Goal: Task Accomplishment & Management: Manage account settings

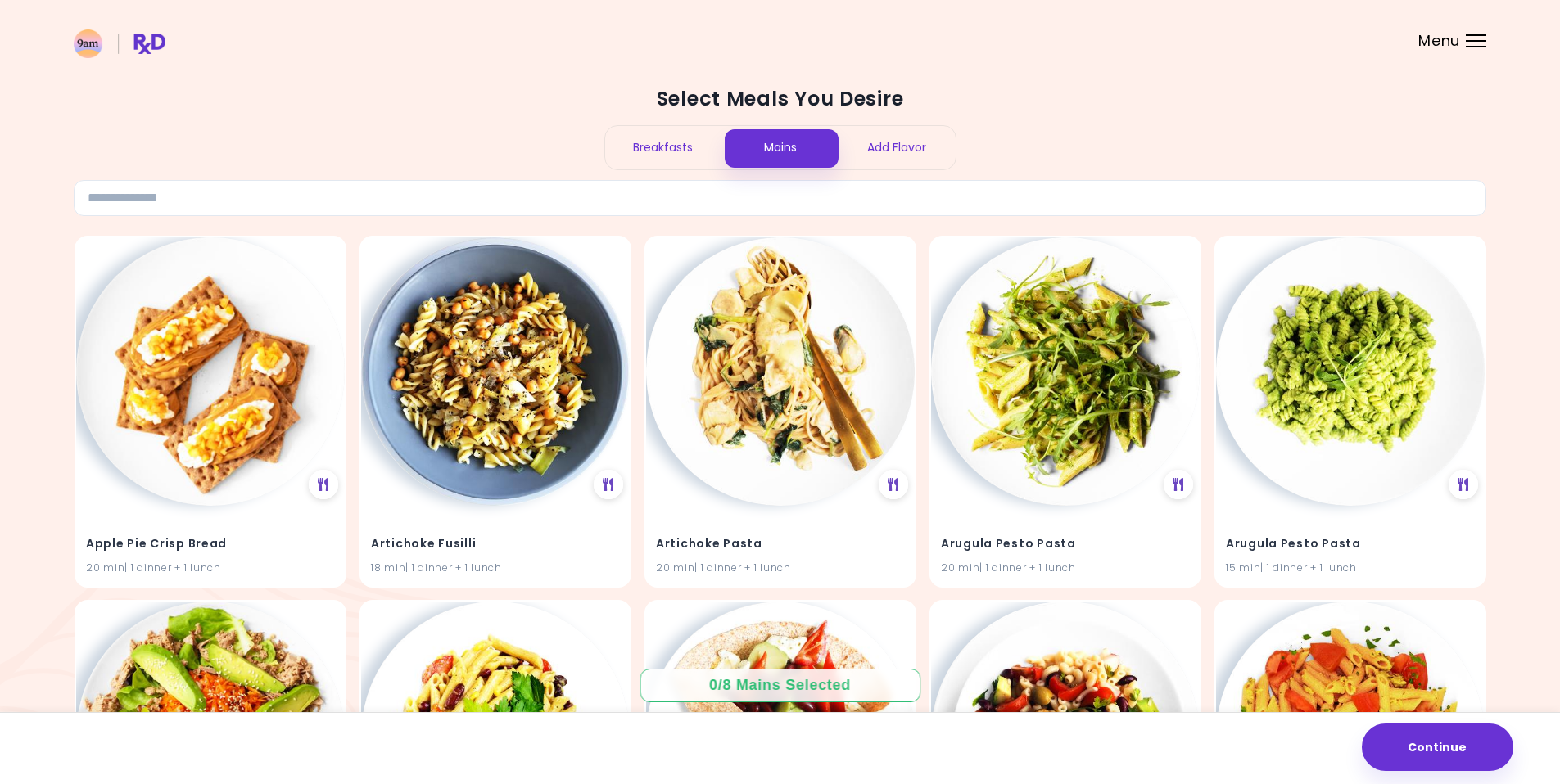
click at [1475, 41] on div at bounding box center [1476, 41] width 21 height 2
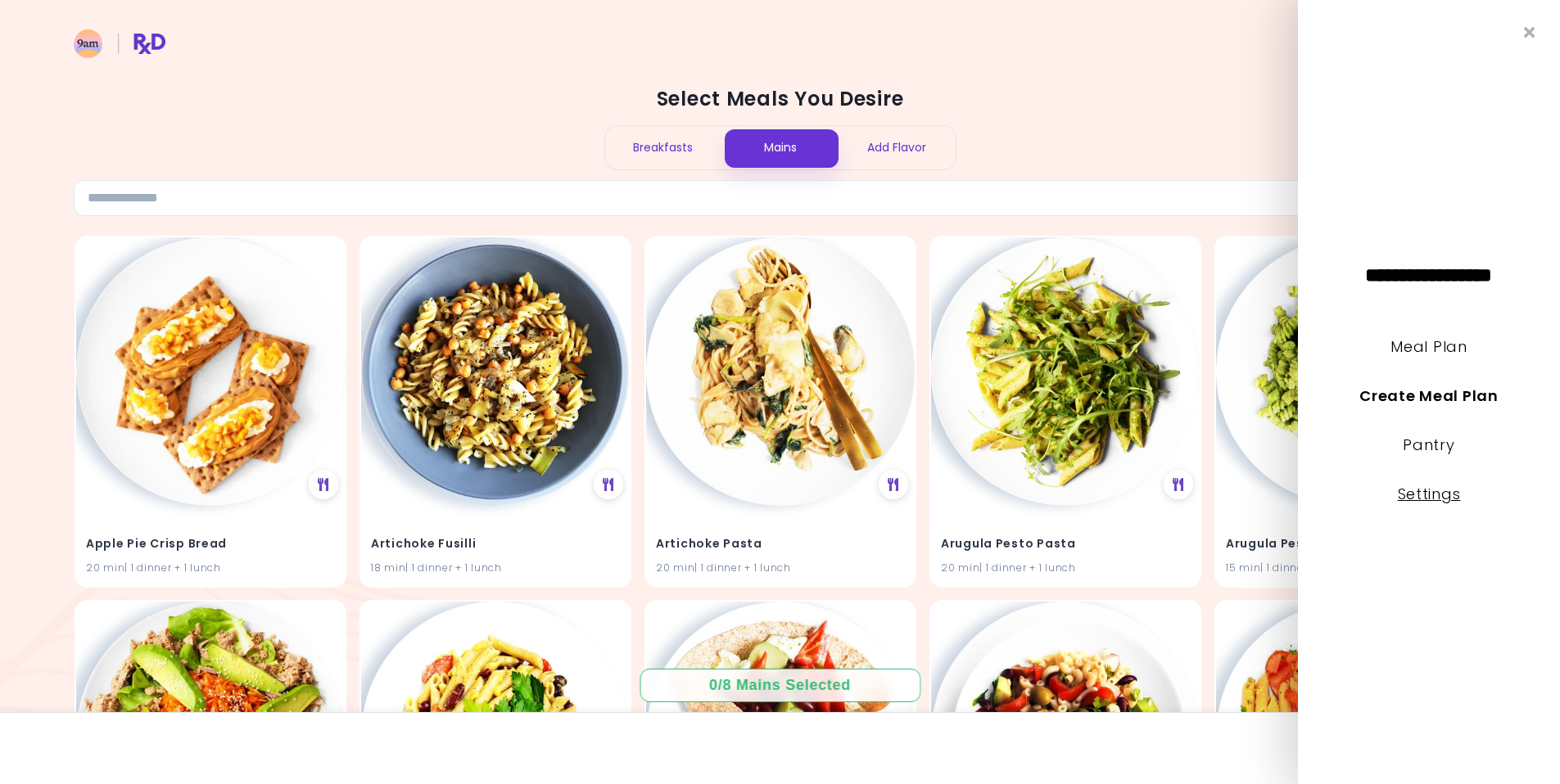
click at [1431, 500] on link "Settings" at bounding box center [1430, 494] width 63 height 21
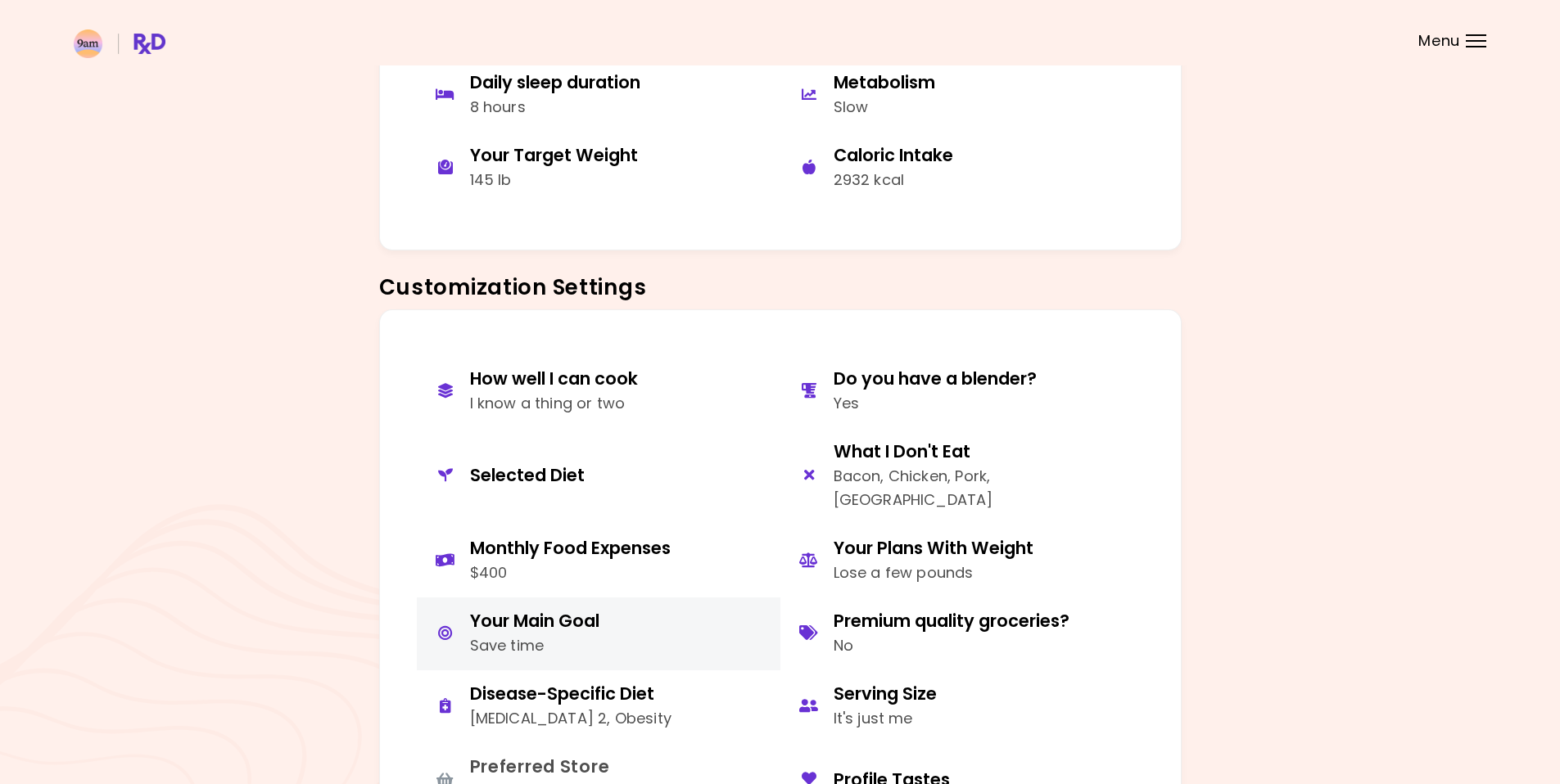
scroll to position [493, 0]
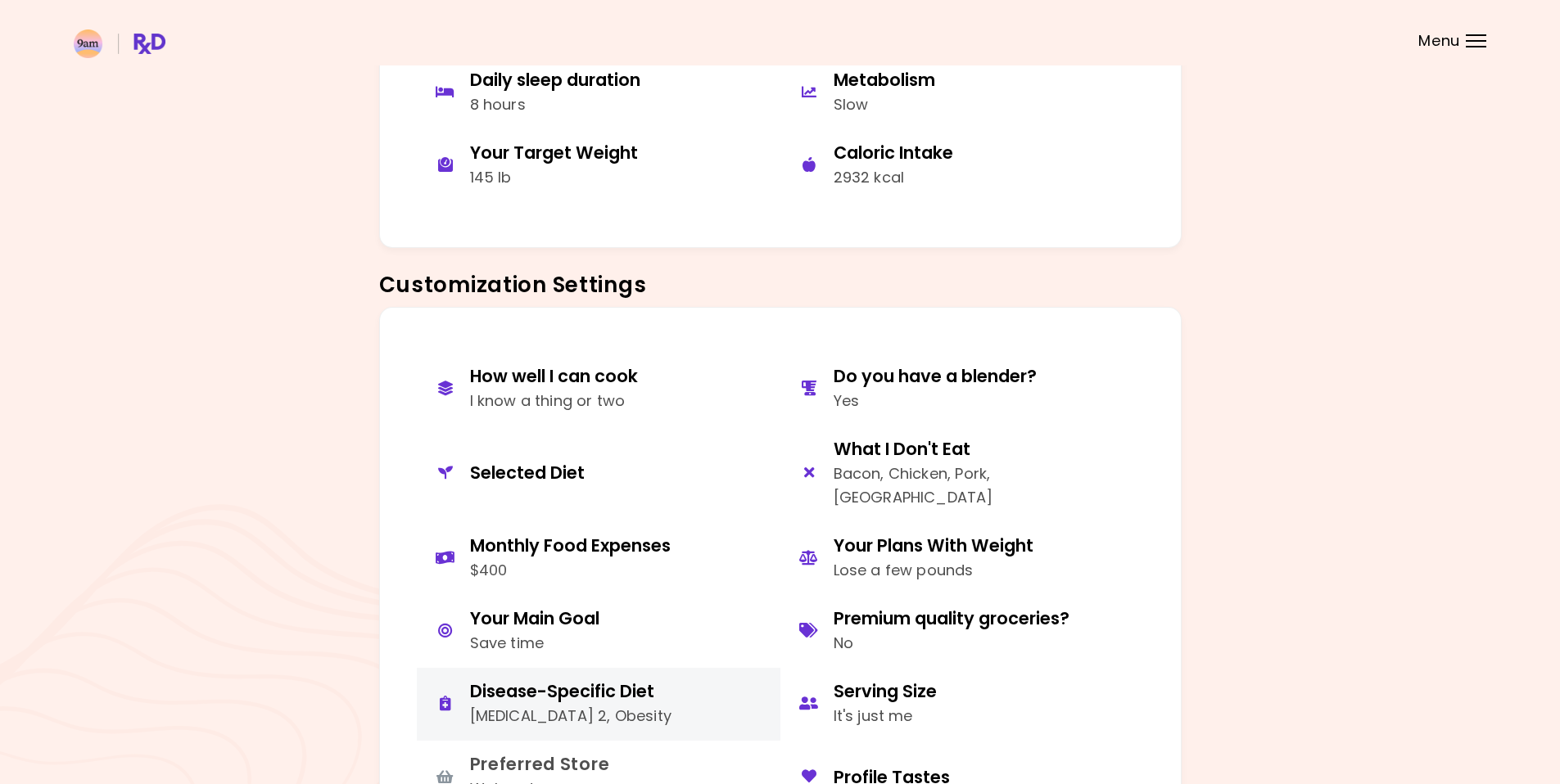
click at [578, 705] on div "[MEDICAL_DATA] 2, Obesity" at bounding box center [571, 717] width 202 height 24
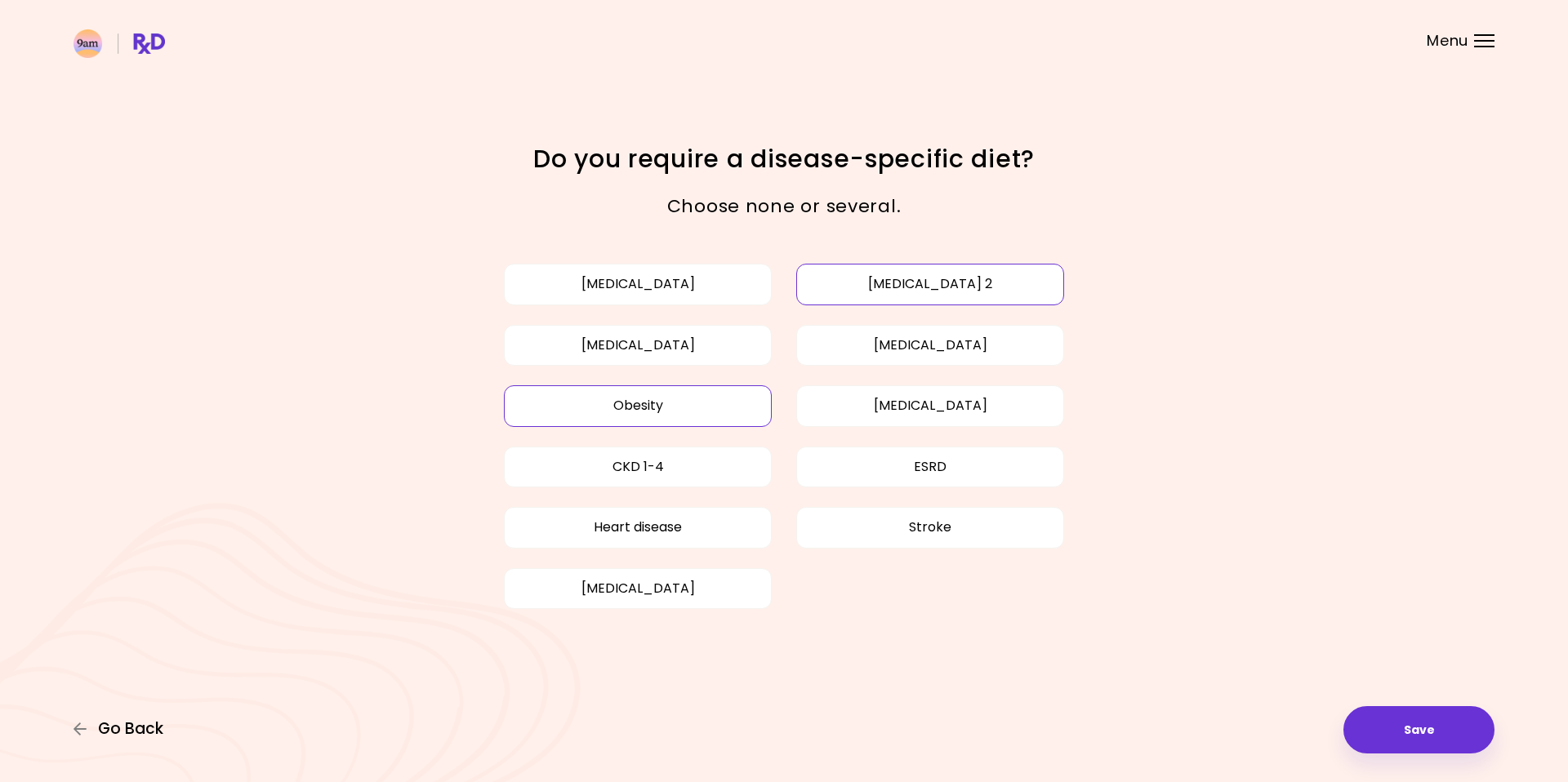
click at [114, 736] on span "Go Back" at bounding box center [131, 729] width 65 height 18
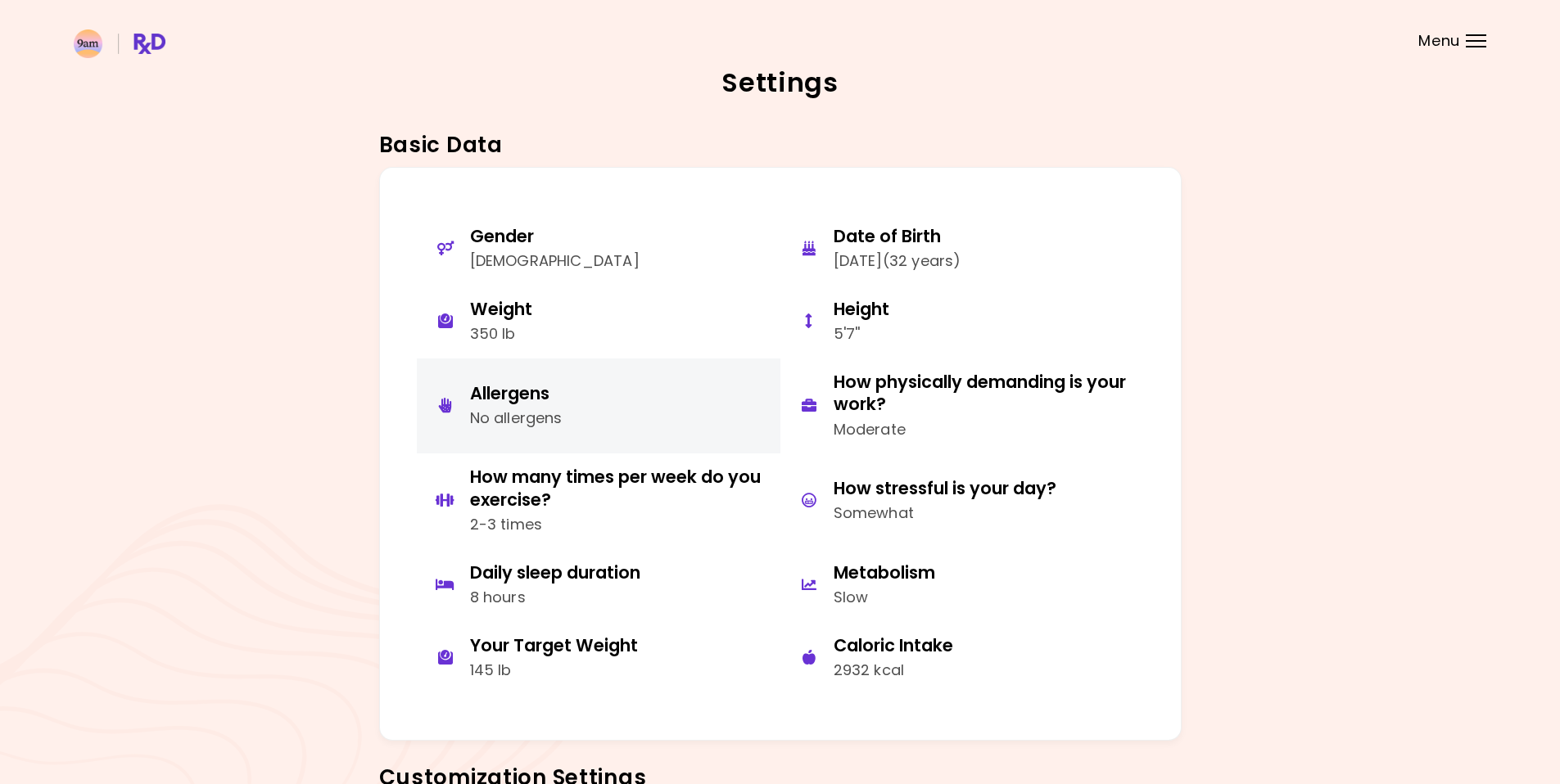
click at [541, 410] on div "No allergens" at bounding box center [516, 419] width 93 height 24
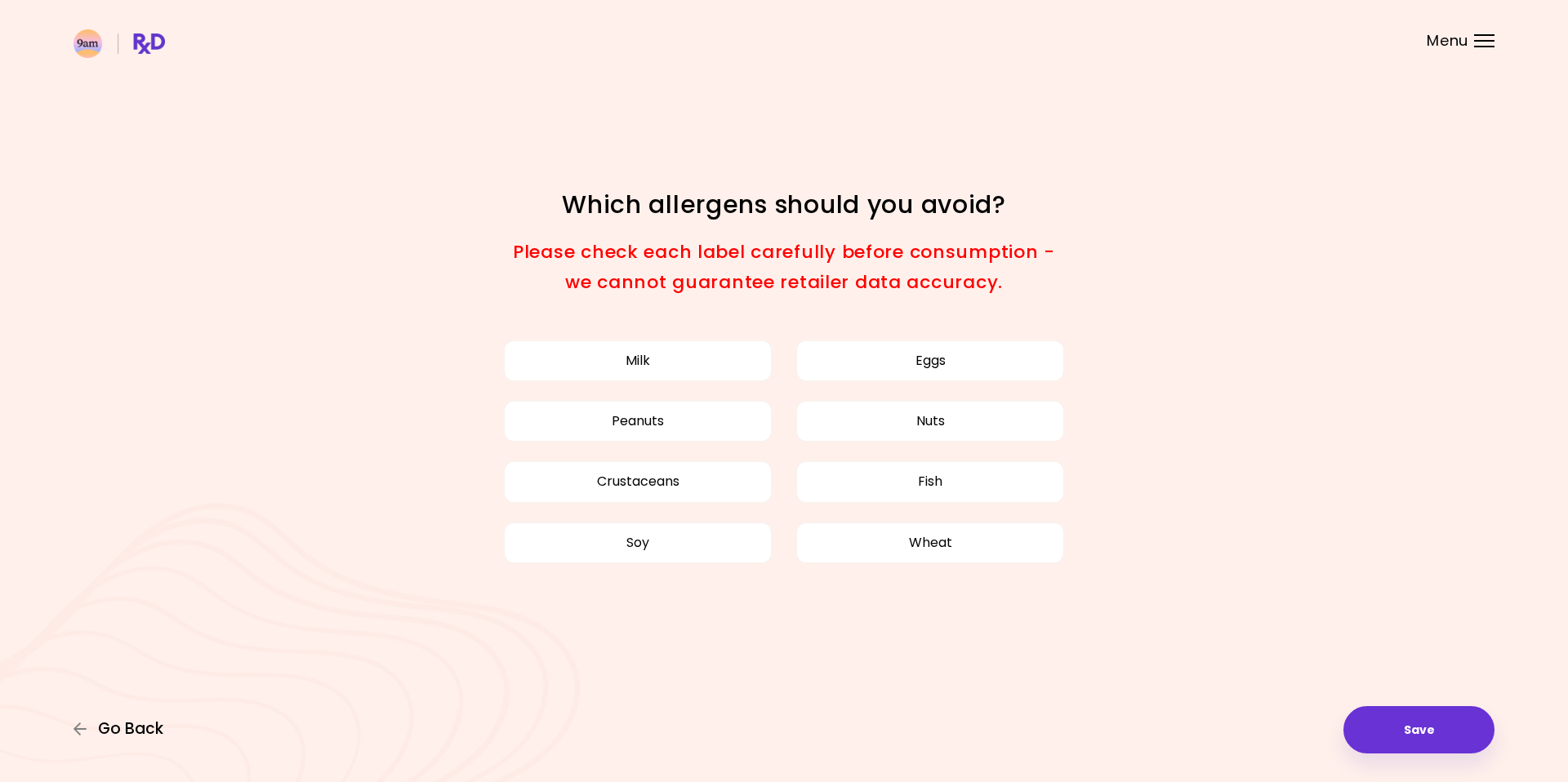
click at [165, 726] on button "Go Back" at bounding box center [122, 729] width 98 height 18
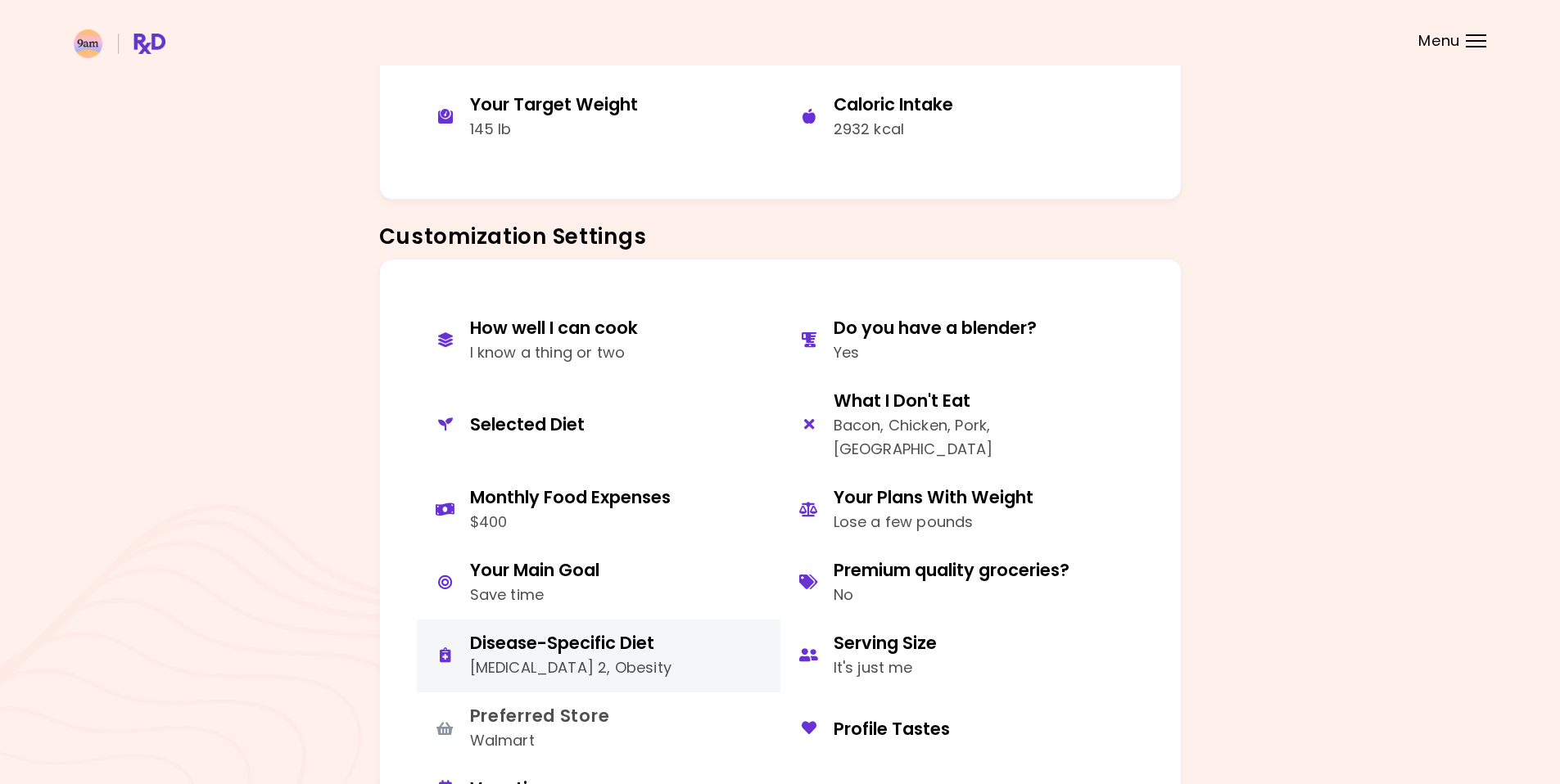
scroll to position [546, 0]
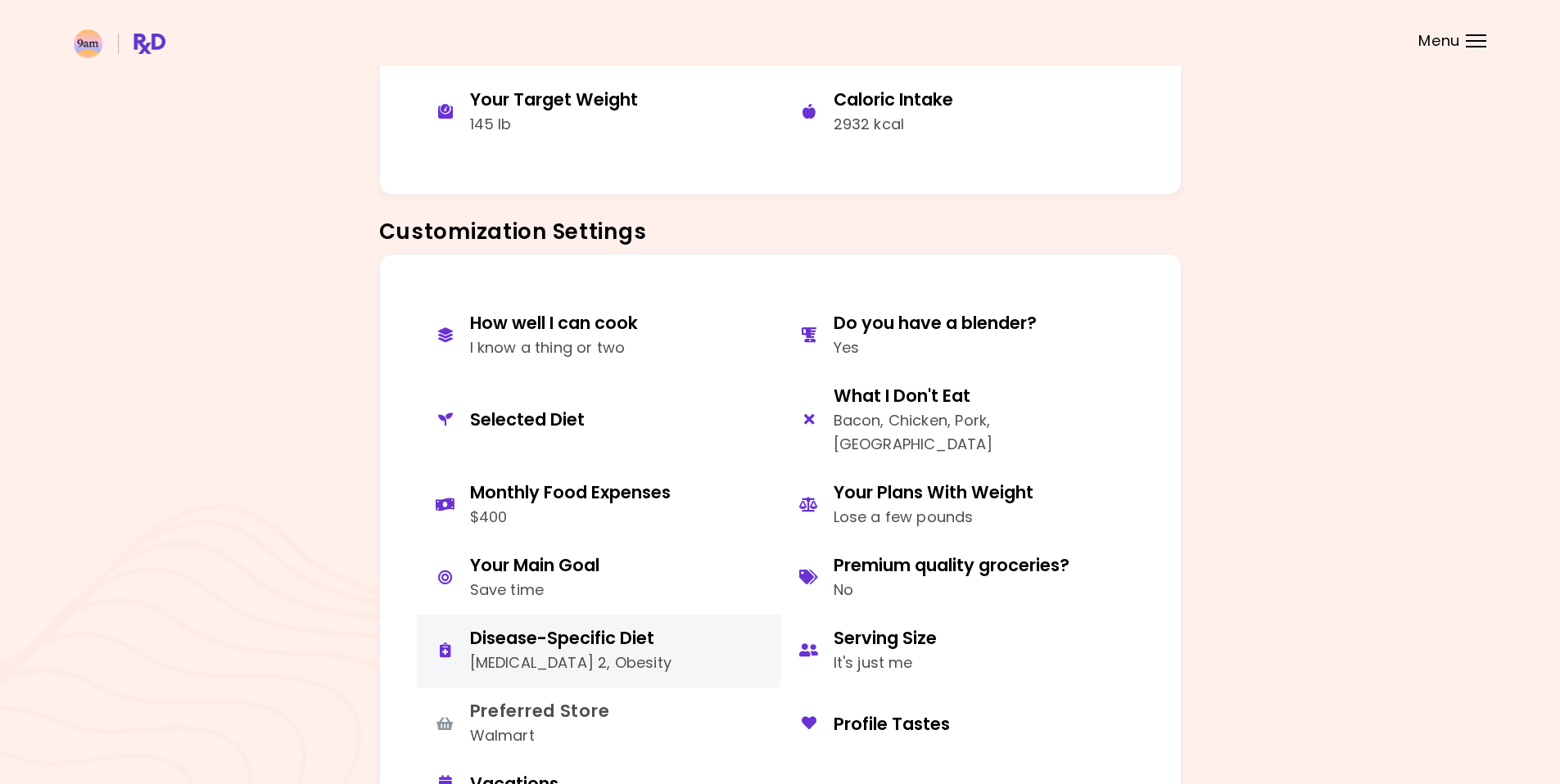
click at [559, 627] on div "Disease-Specific Diet" at bounding box center [571, 638] width 202 height 22
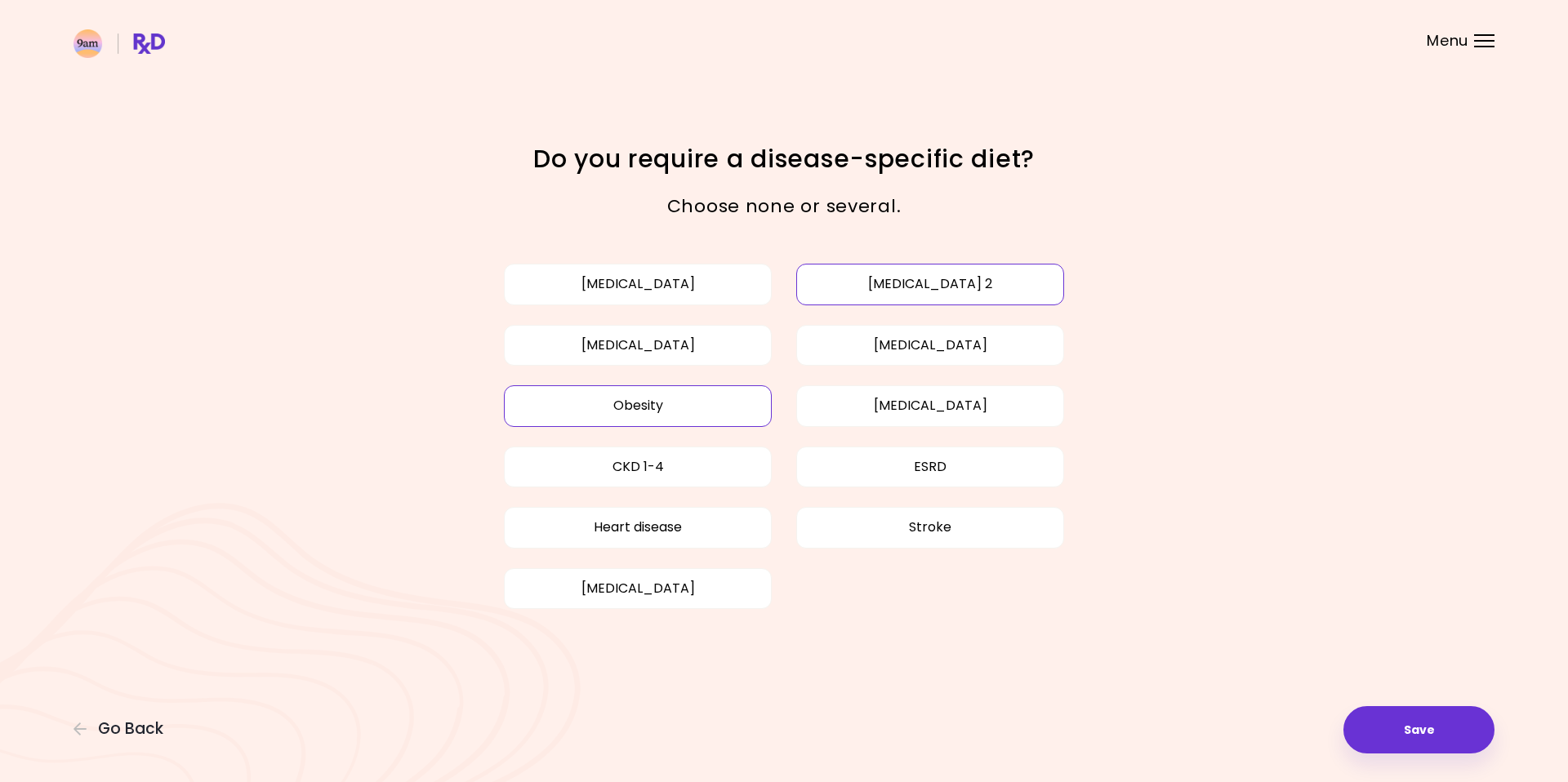
drag, startPoint x: 639, startPoint y: 420, endPoint x: 650, endPoint y: 413, distance: 13.0
click at [639, 420] on button "Obesity" at bounding box center [637, 406] width 268 height 41
click at [924, 291] on button "[MEDICAL_DATA] 2" at bounding box center [929, 285] width 268 height 41
click at [163, 719] on div "Focusable invisible element Do you require a disease-specific diet? Choose none…" at bounding box center [784, 391] width 1568 height 782
click at [158, 724] on span "Go Back" at bounding box center [131, 729] width 65 height 18
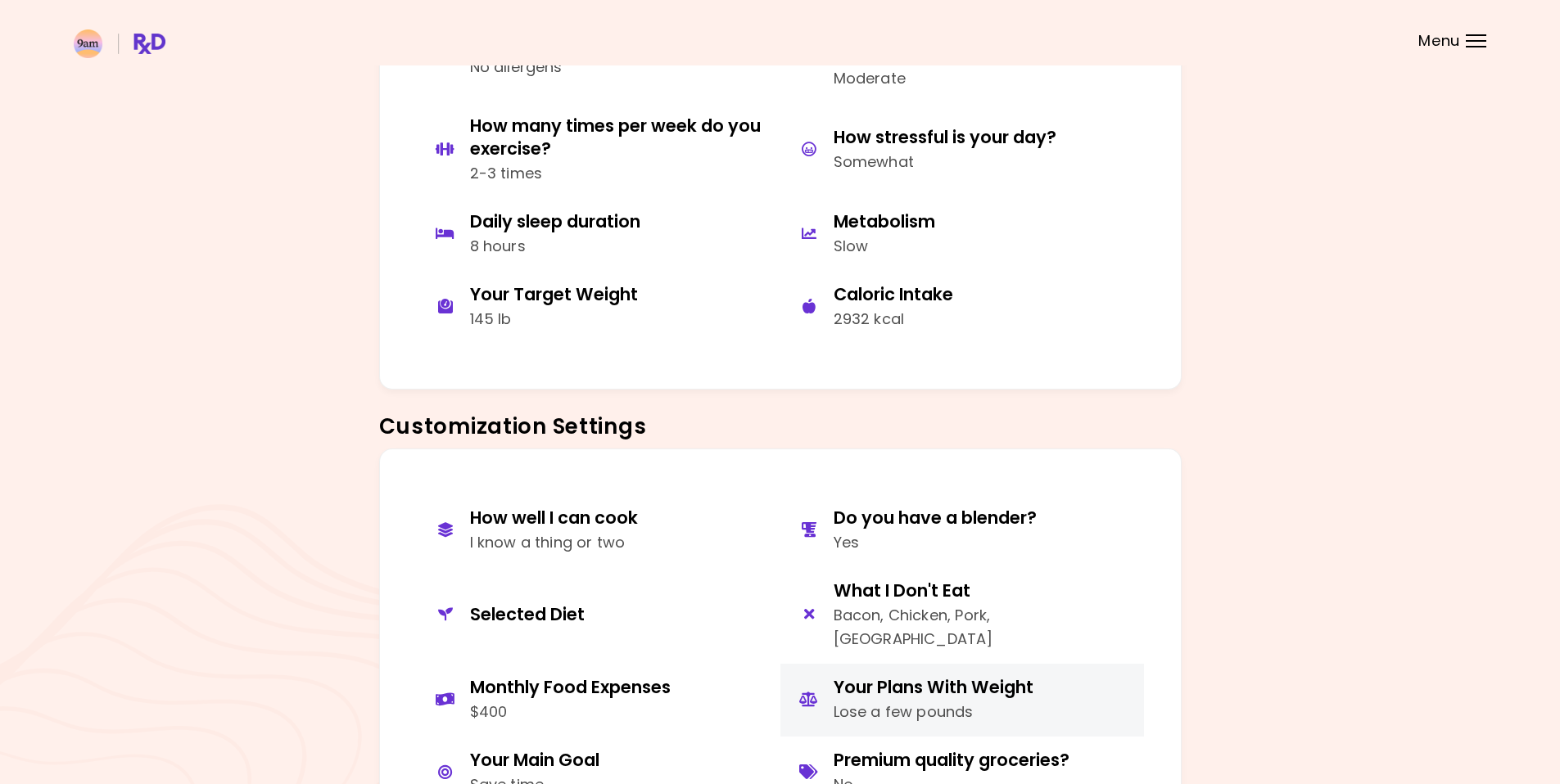
scroll to position [363, 0]
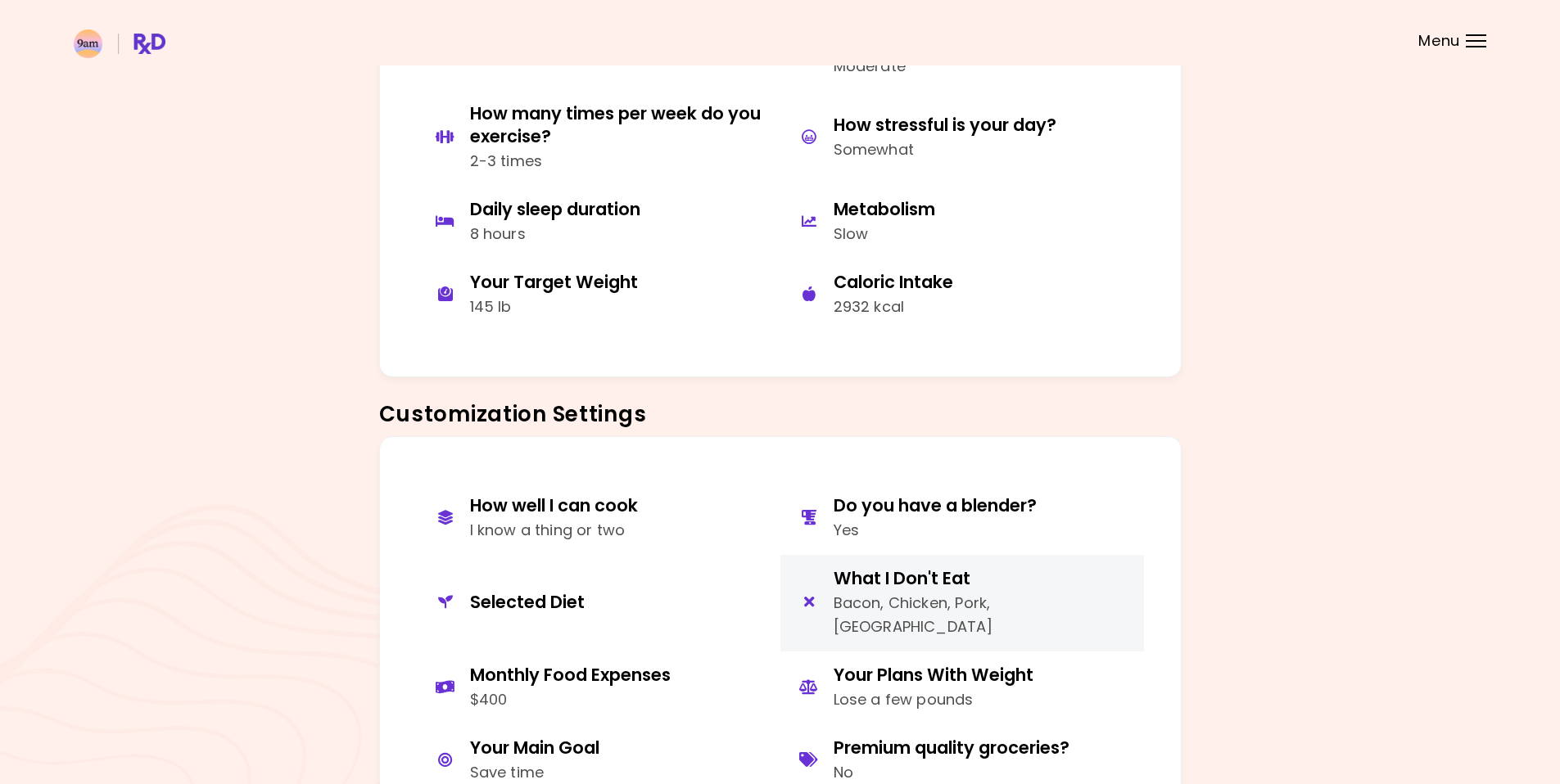
click at [887, 603] on div "Bacon, Chicken, Pork, [GEOGRAPHIC_DATA]" at bounding box center [983, 615] width 298 height 47
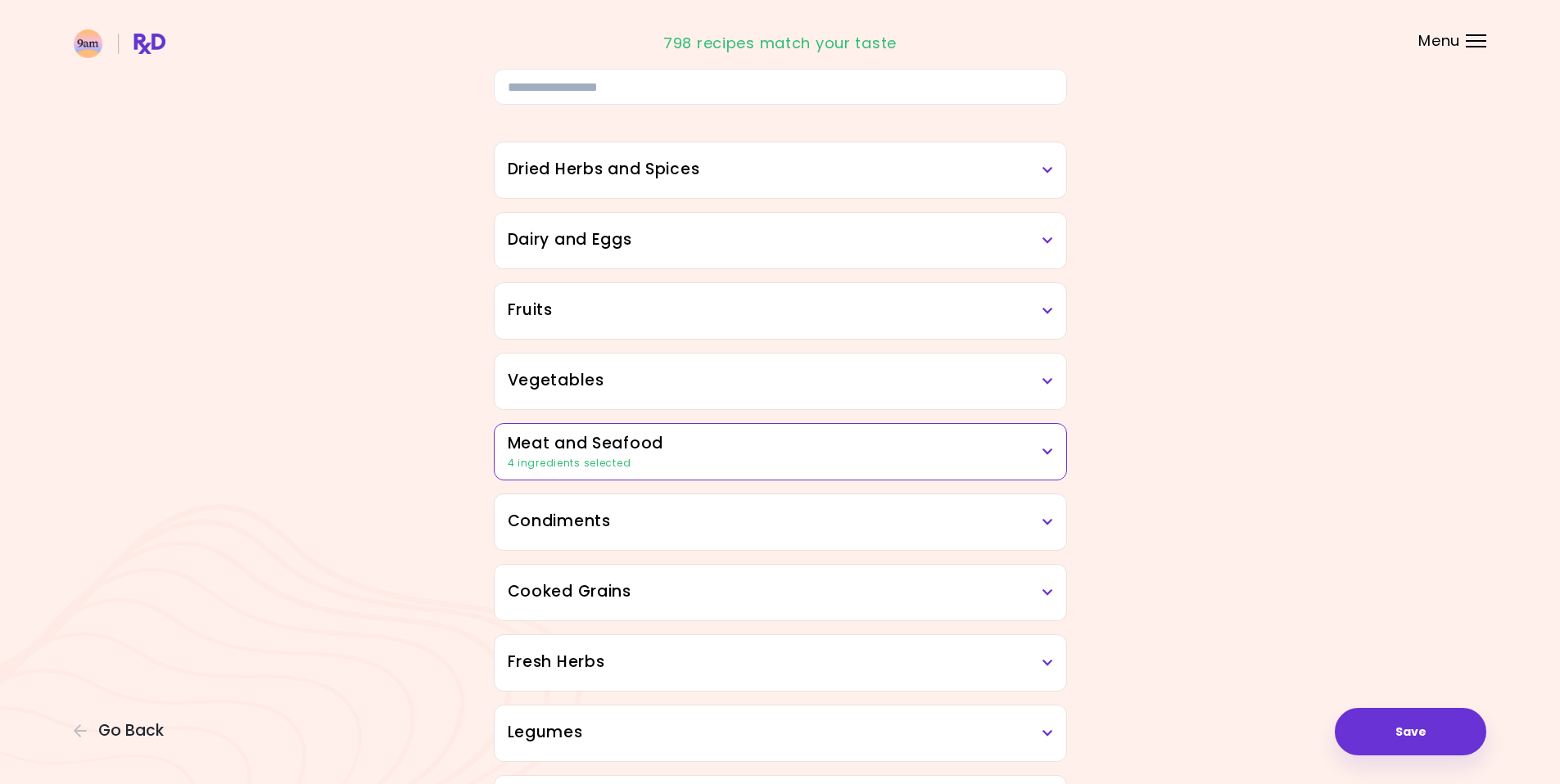
scroll to position [117, 0]
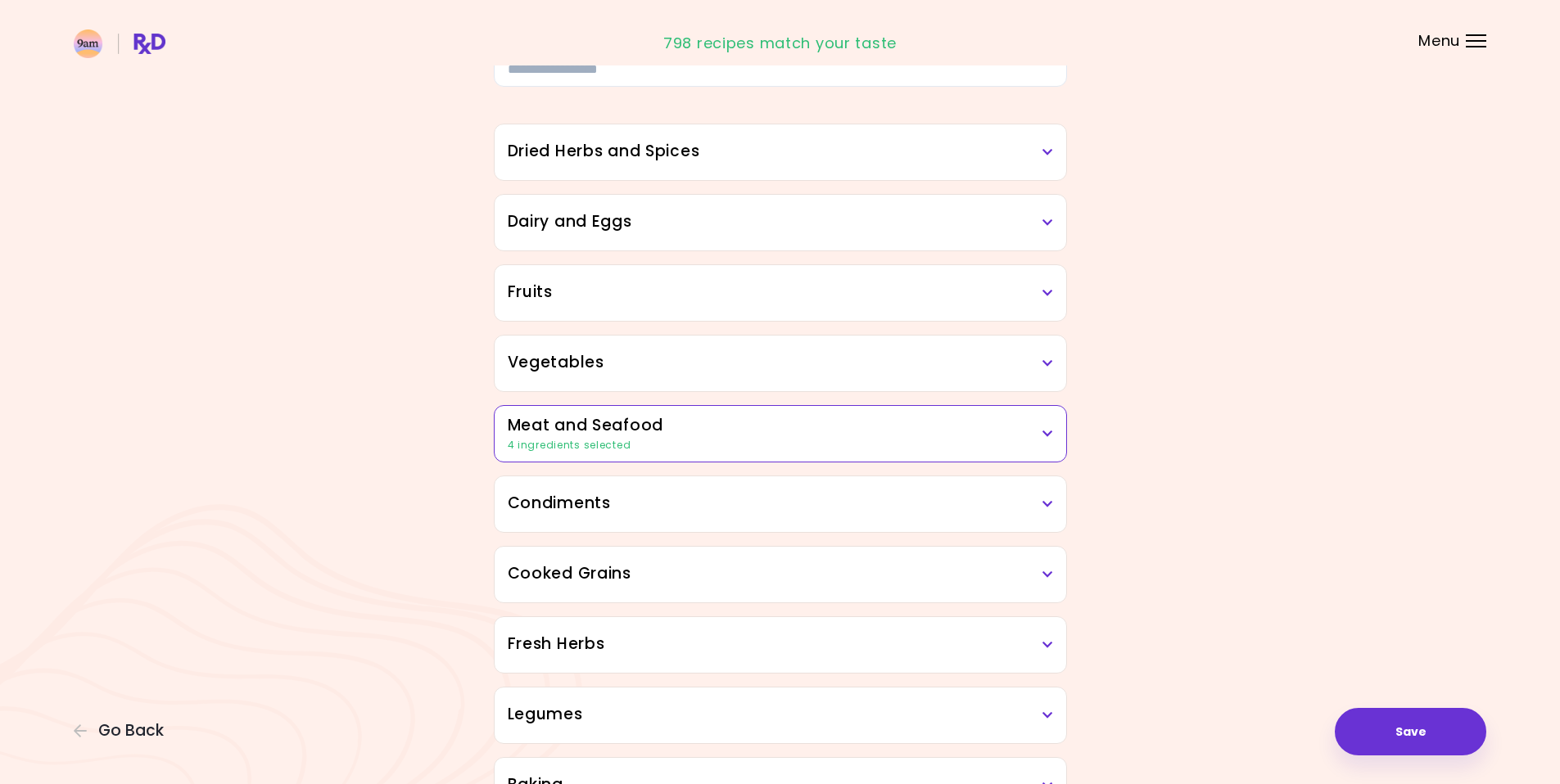
click at [868, 225] on h3 "Dairy and Eggs" at bounding box center [780, 223] width 545 height 24
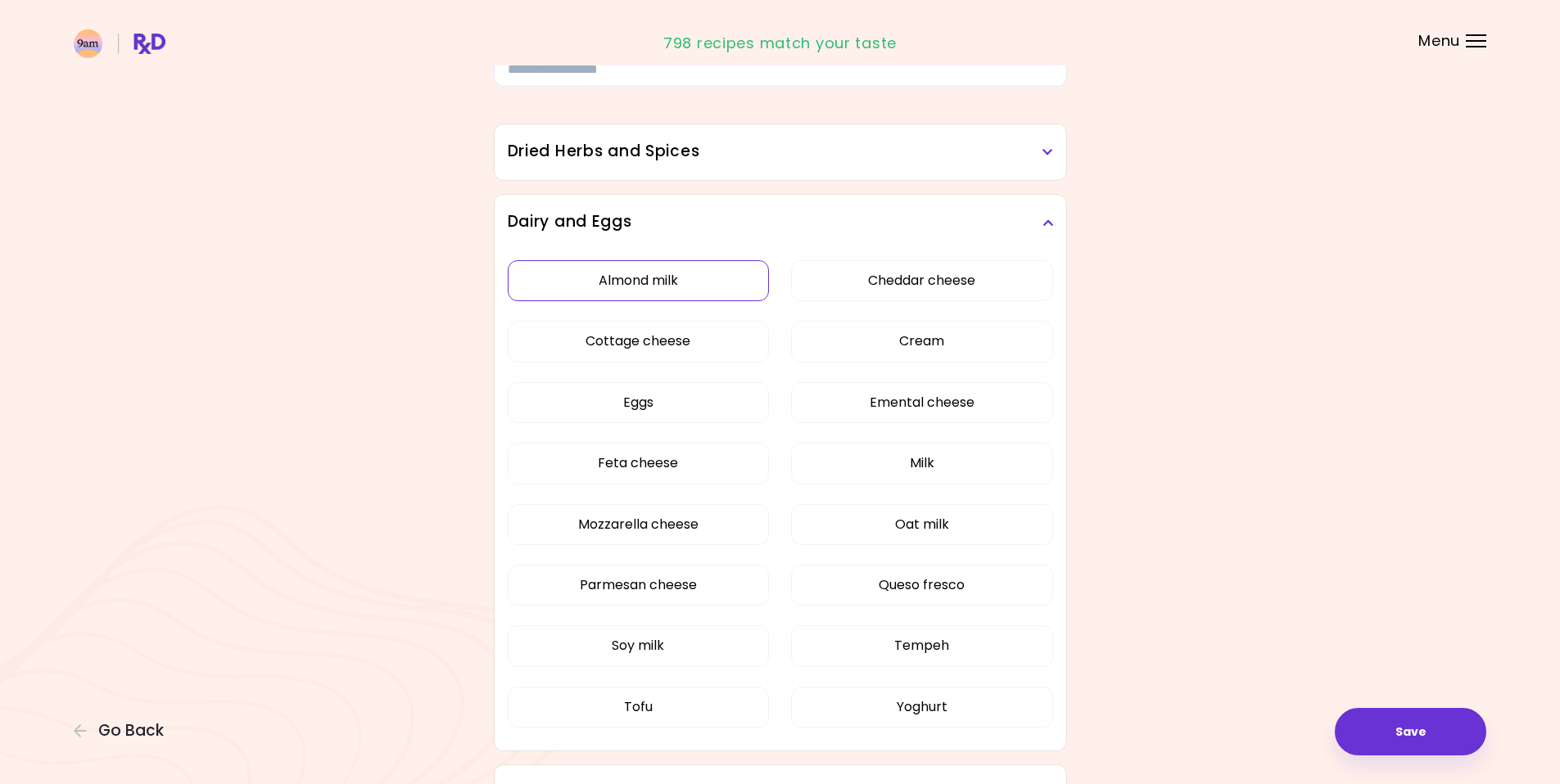
click at [667, 288] on button "Almond milk" at bounding box center [639, 281] width 262 height 41
click at [660, 337] on button "Cottage cheese" at bounding box center [639, 342] width 262 height 41
click at [651, 385] on button "Eggs" at bounding box center [639, 403] width 262 height 41
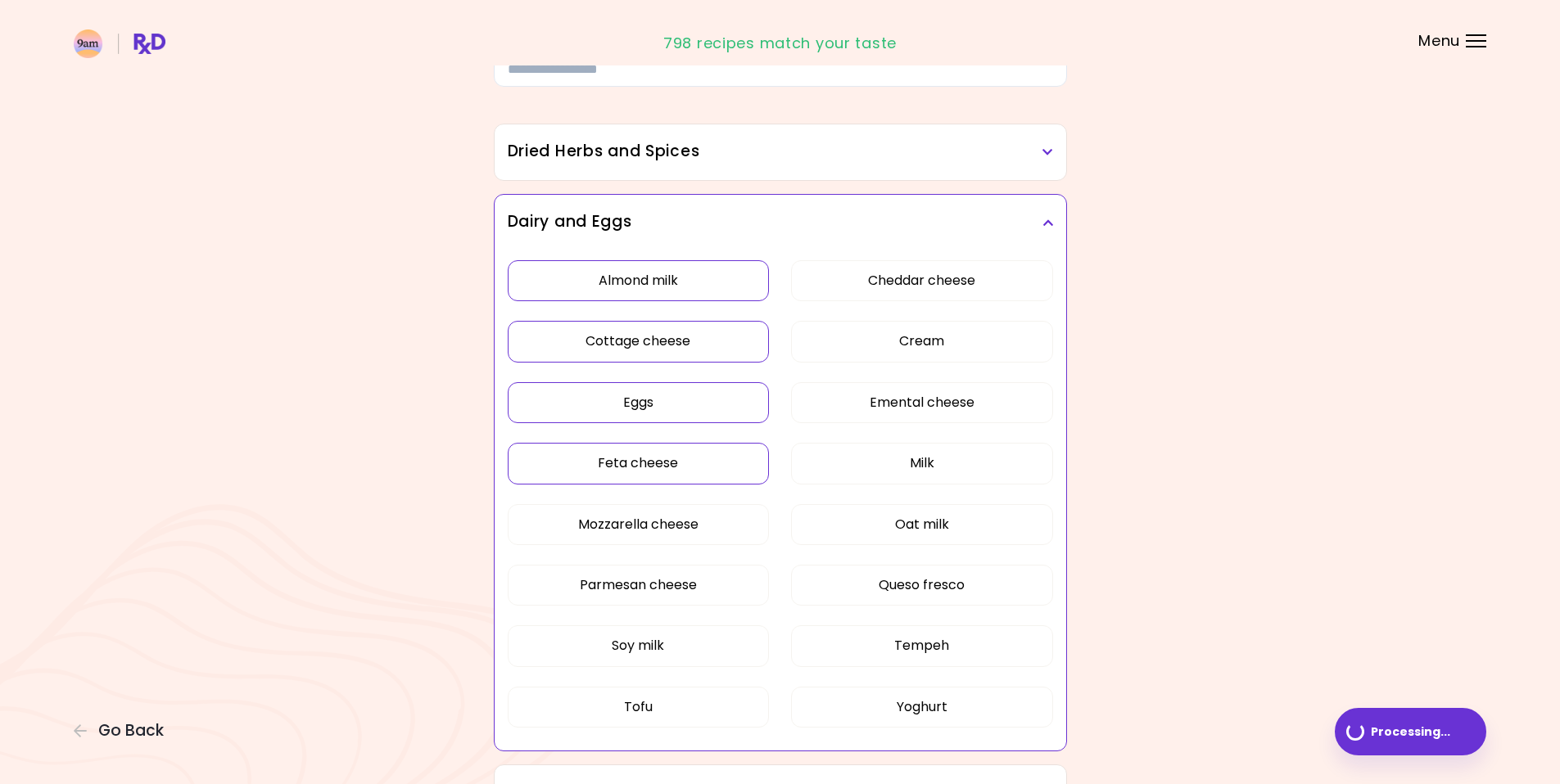
click at [650, 474] on button "Feta cheese" at bounding box center [639, 464] width 262 height 41
drag, startPoint x: 651, startPoint y: 525, endPoint x: 652, endPoint y: 534, distance: 9.1
click at [652, 525] on button "Mozzarella cheese" at bounding box center [639, 525] width 262 height 41
click at [653, 579] on button "Parmesan cheese" at bounding box center [639, 585] width 262 height 41
click at [902, 289] on button "Cheddar cheese" at bounding box center [922, 281] width 262 height 41
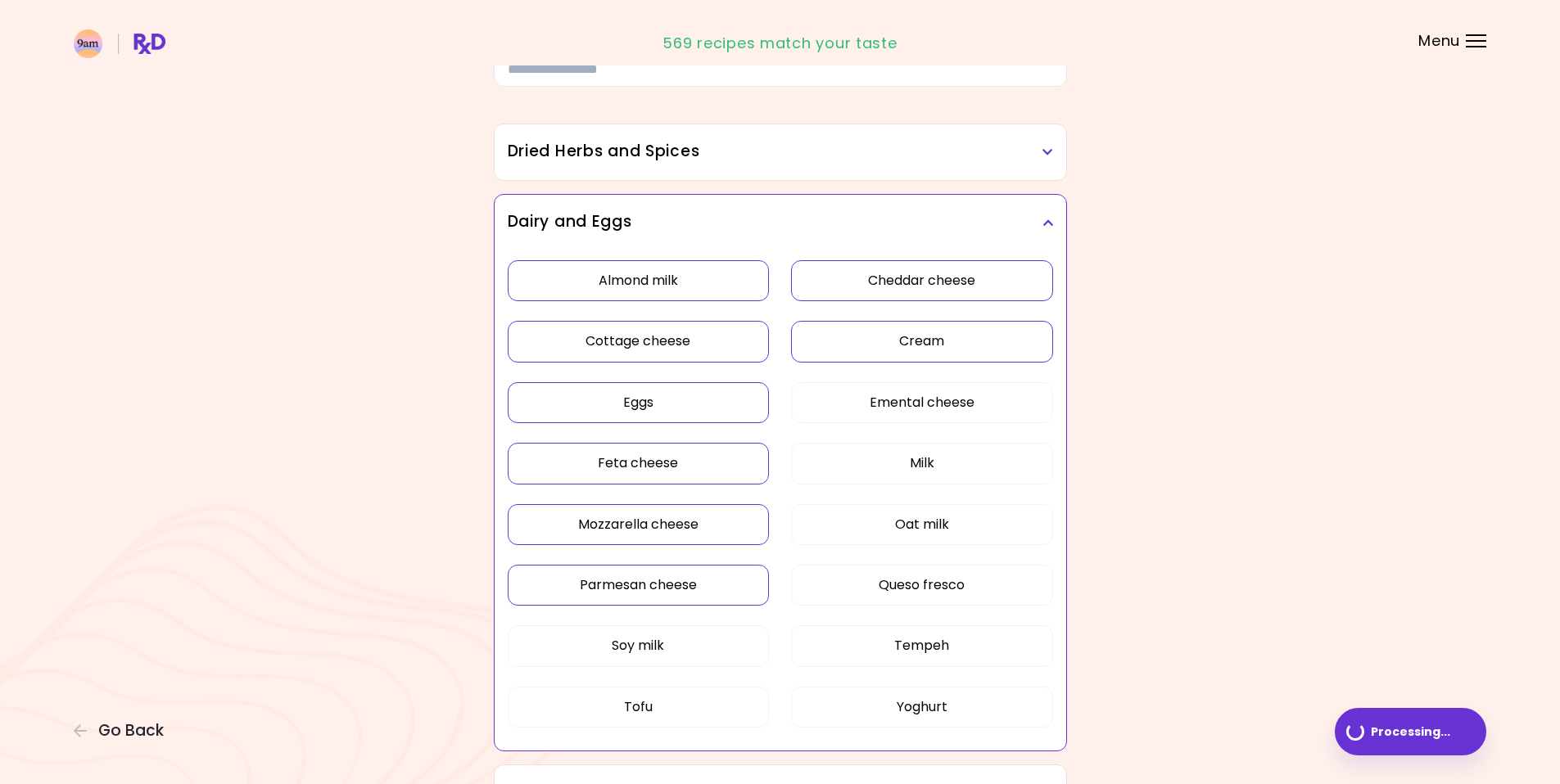
click at [903, 353] on button "Cream" at bounding box center [922, 342] width 262 height 41
